Goal: Navigation & Orientation: Find specific page/section

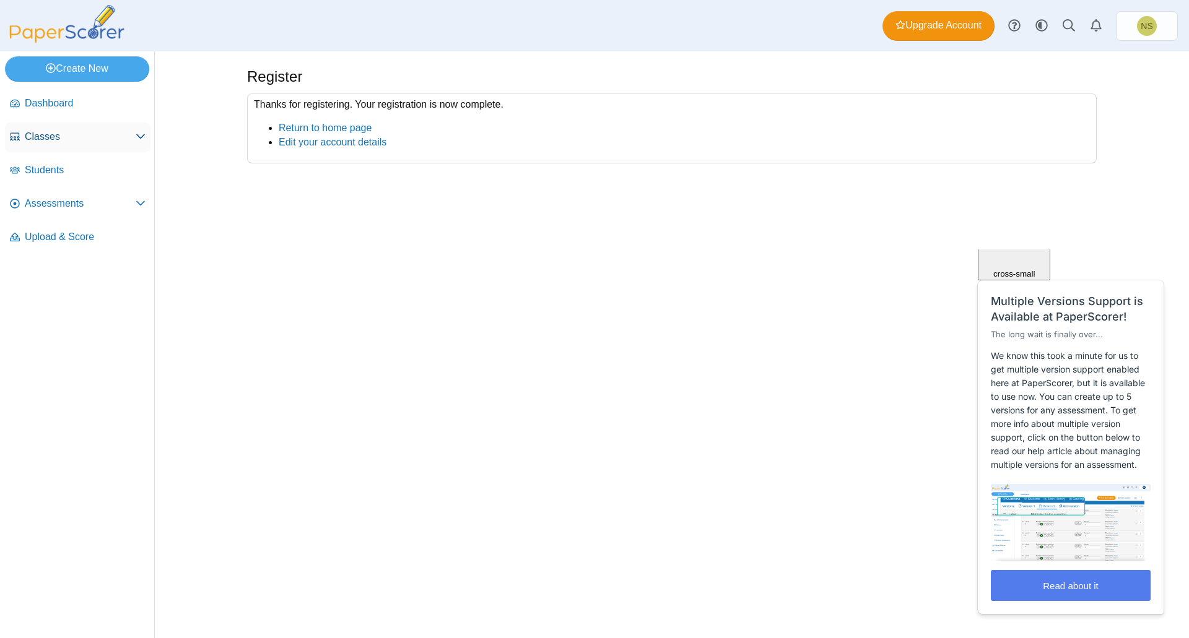
click at [80, 133] on span "Classes" at bounding box center [80, 137] width 111 height 14
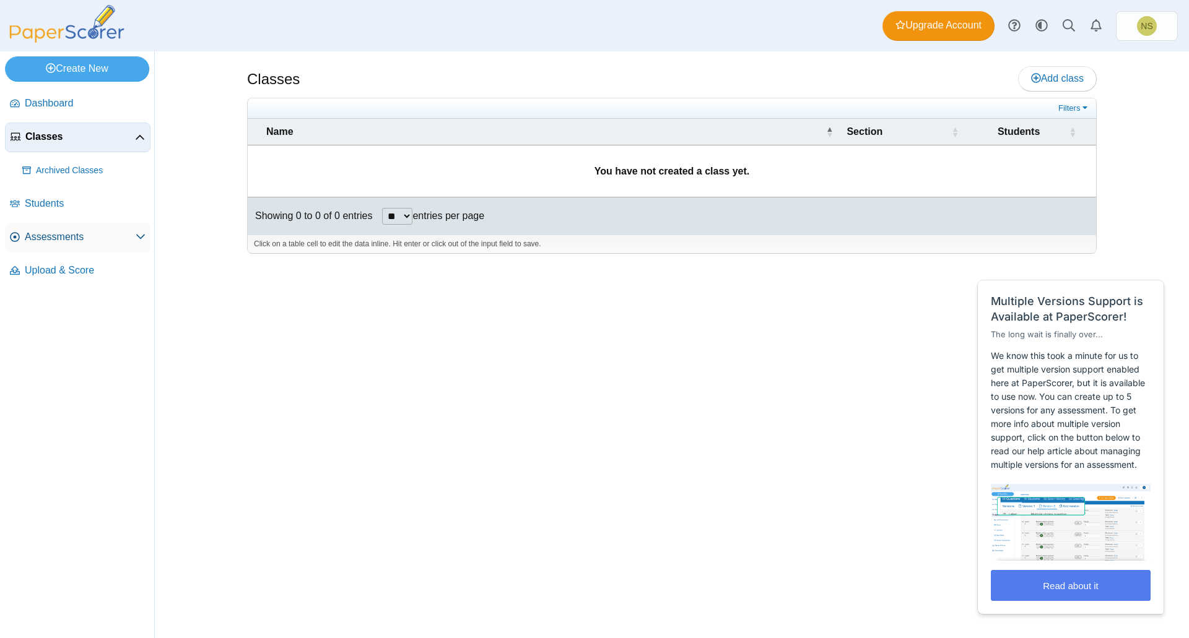
click at [96, 233] on span "Assessments" at bounding box center [80, 237] width 111 height 14
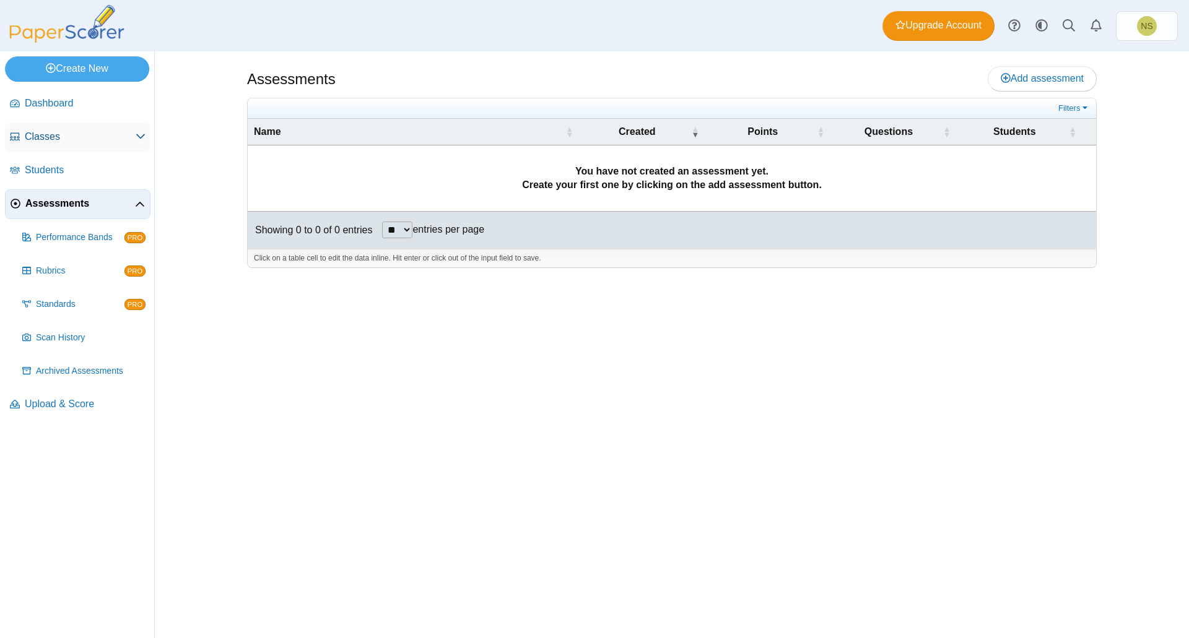
click at [128, 136] on span "Classes" at bounding box center [80, 137] width 111 height 14
